Goal: Find specific page/section: Find specific page/section

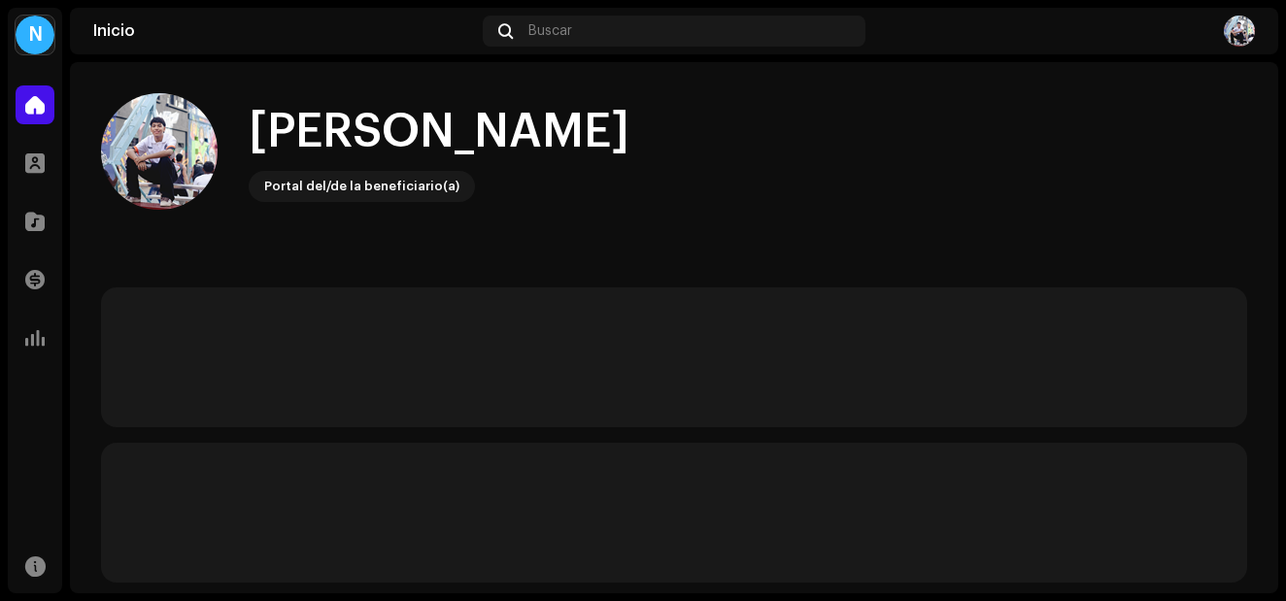
click at [538, 155] on div "[PERSON_NAME]" at bounding box center [439, 132] width 381 height 62
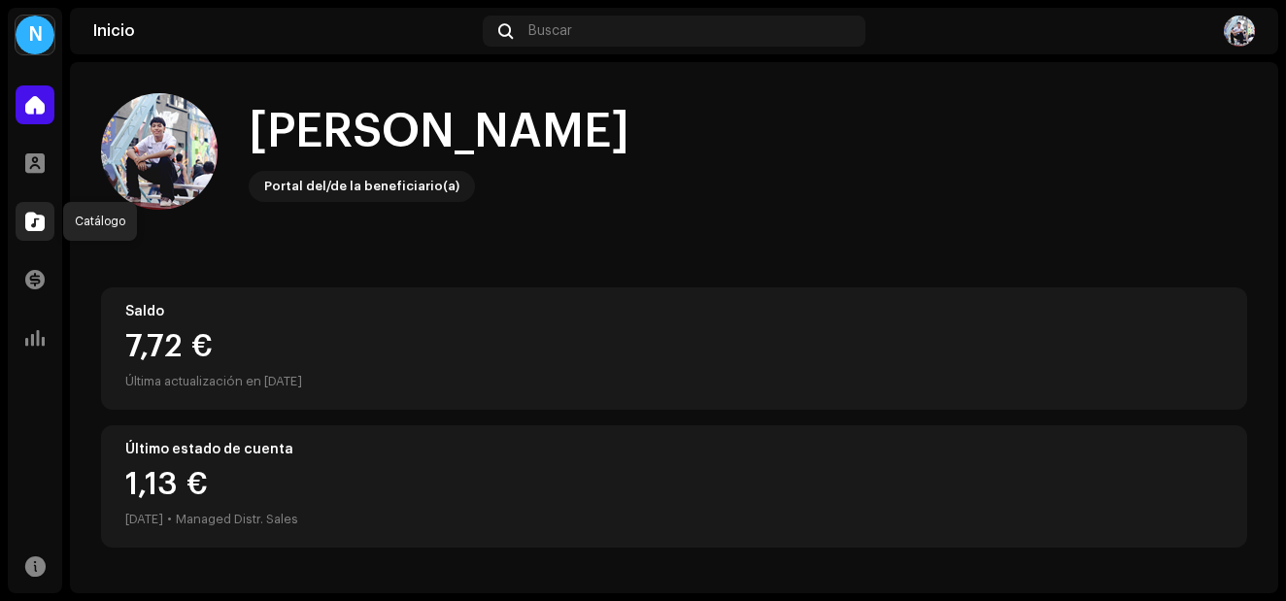
click at [33, 209] on div at bounding box center [35, 221] width 39 height 39
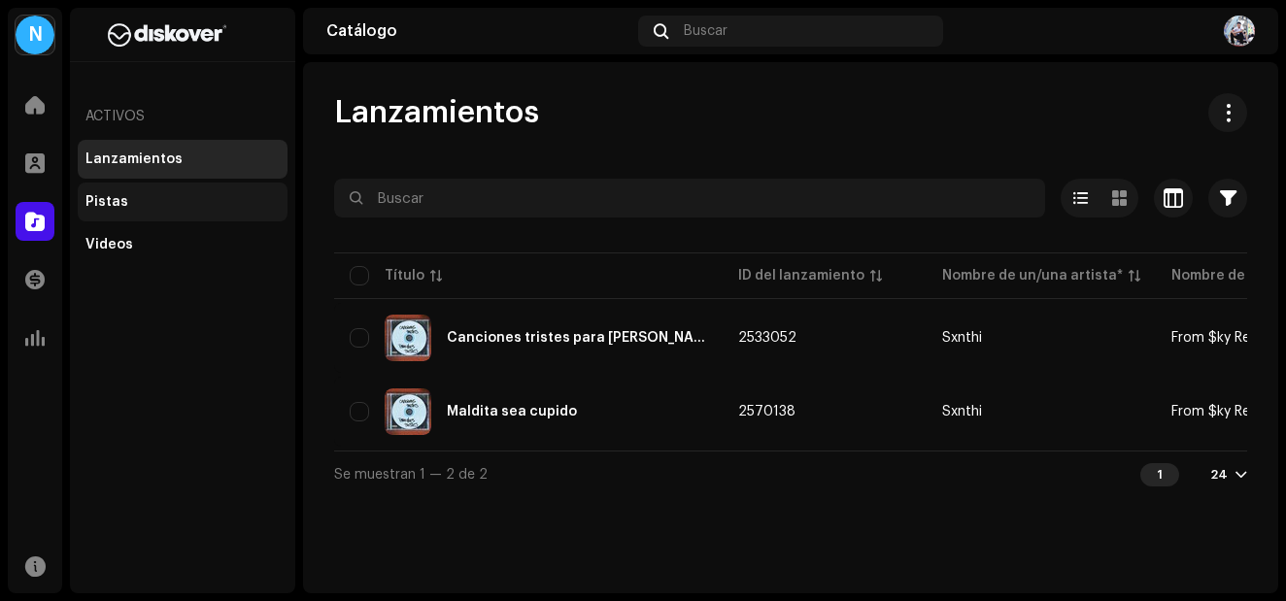
click at [121, 198] on div "Pistas" at bounding box center [107, 202] width 43 height 16
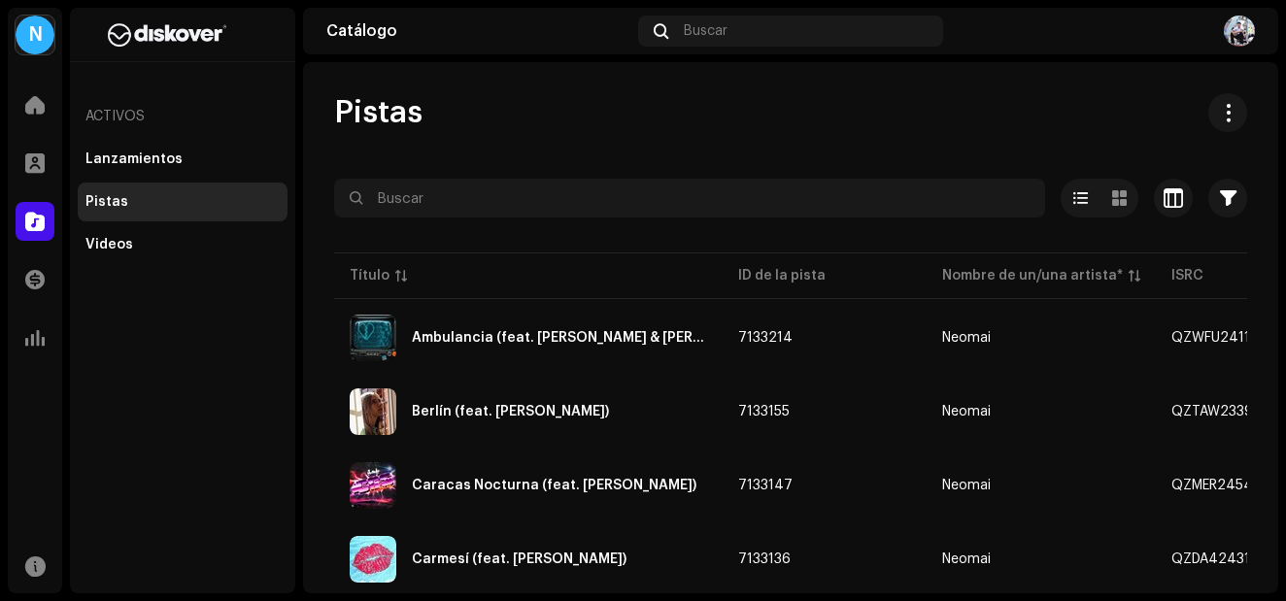
click at [425, 100] on div "Pistas" at bounding box center [790, 112] width 913 height 39
